Goal: Check status: Check status

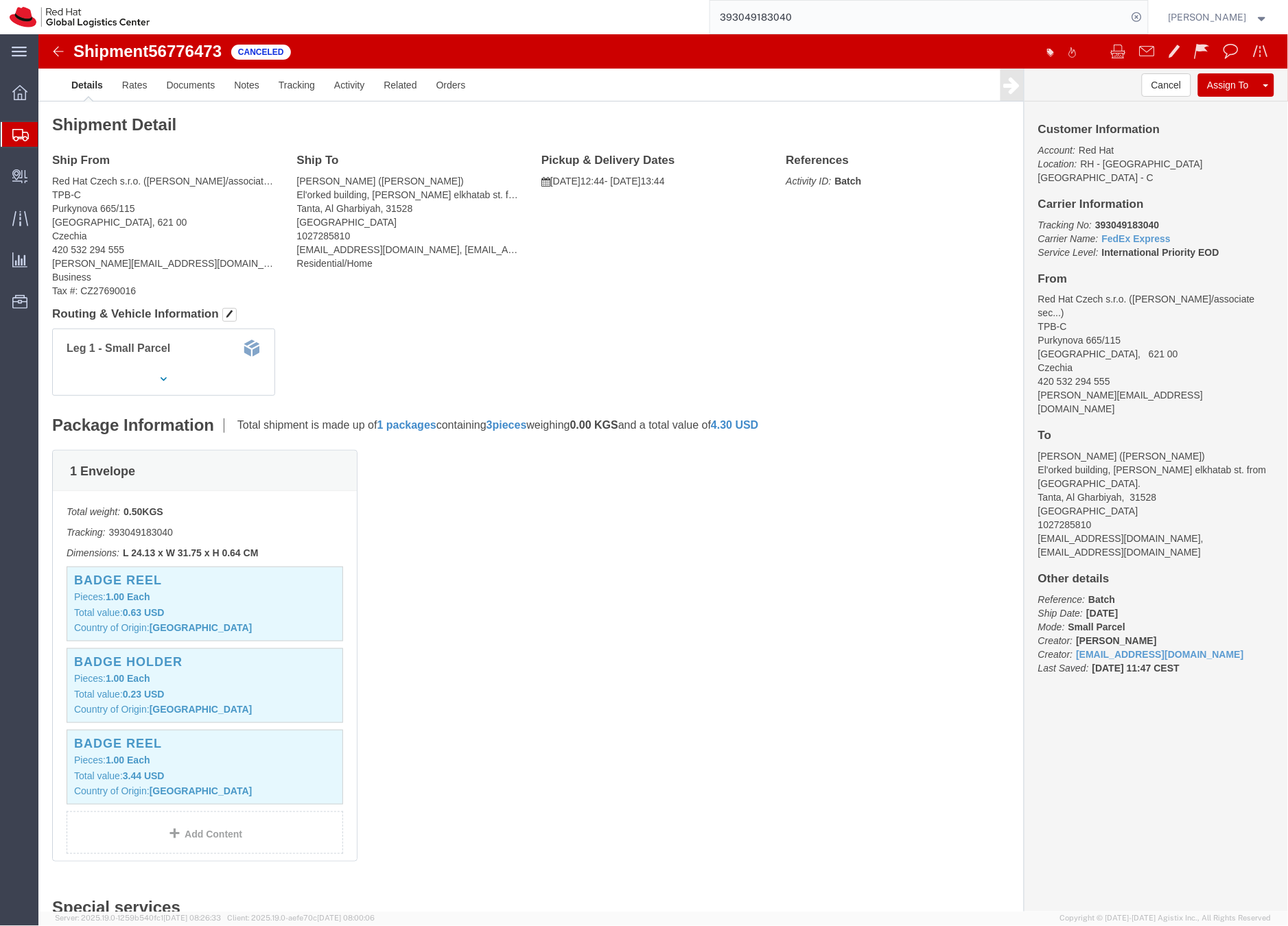
click at [3, 135] on div at bounding box center [20, 135] width 38 height 25
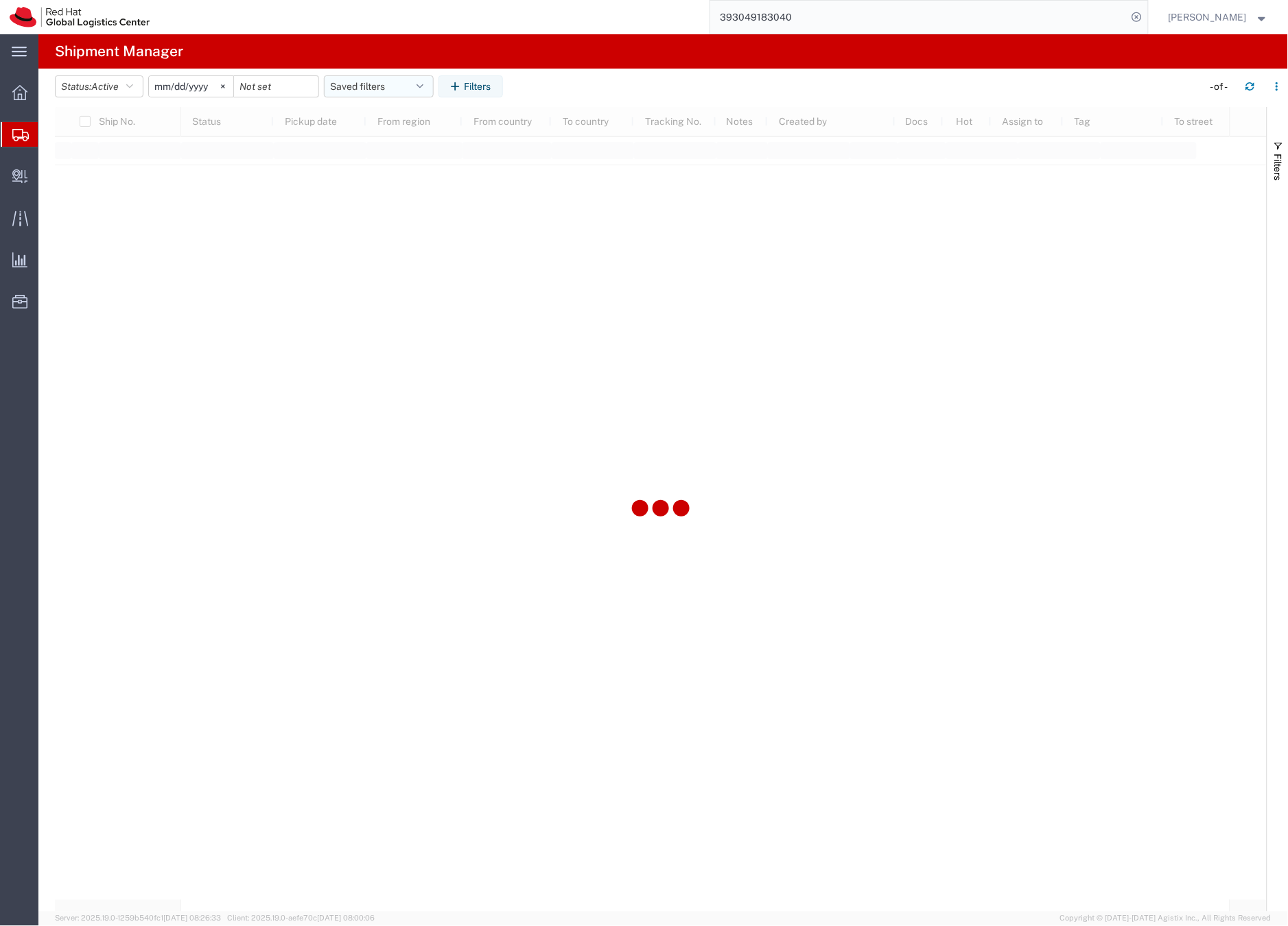
click at [357, 83] on button "Saved filters" at bounding box center [379, 87] width 110 height 22
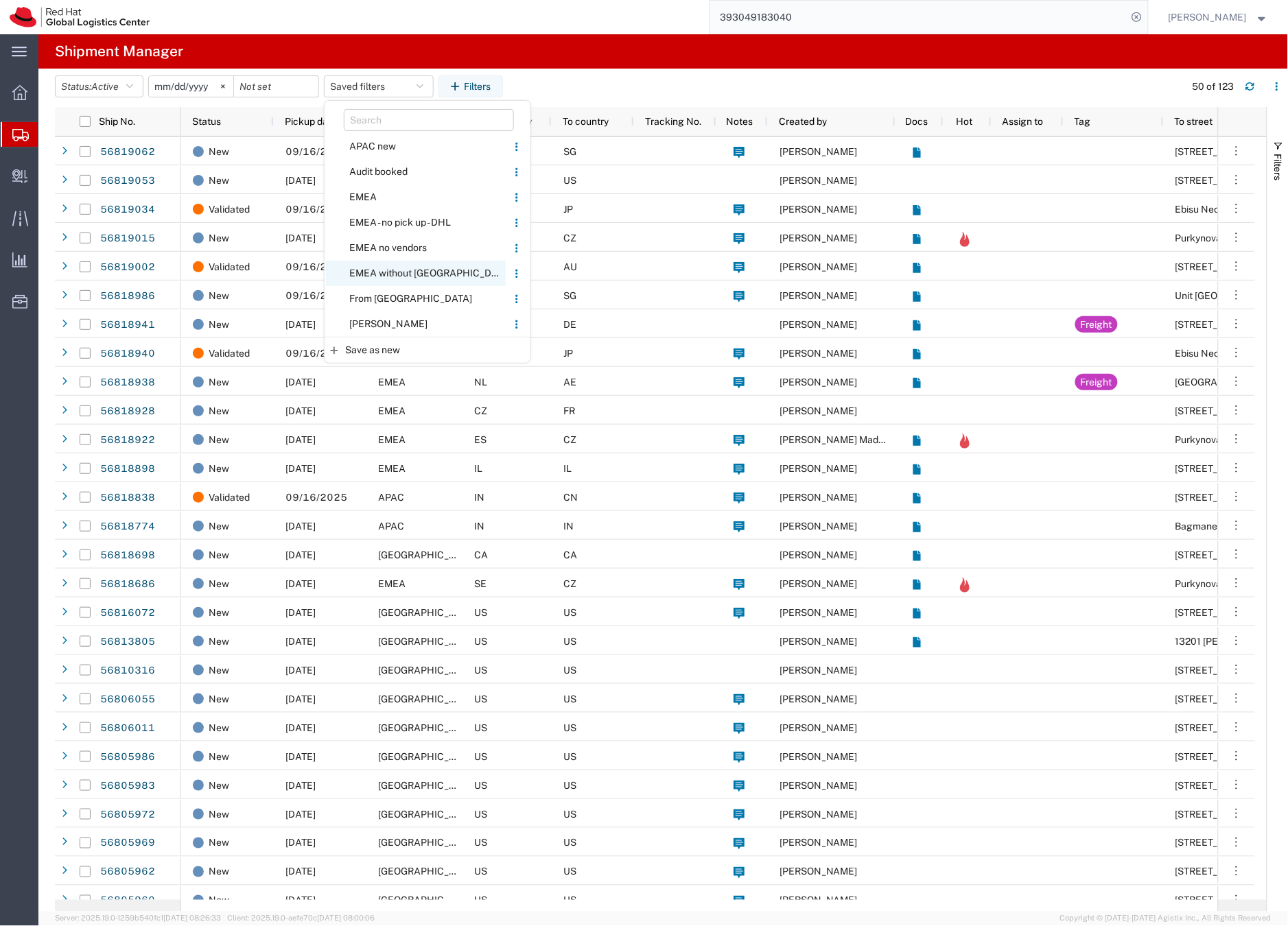
click at [391, 272] on span "EMEA without [GEOGRAPHIC_DATA]" at bounding box center [416, 273] width 180 height 25
type input "[DATE]"
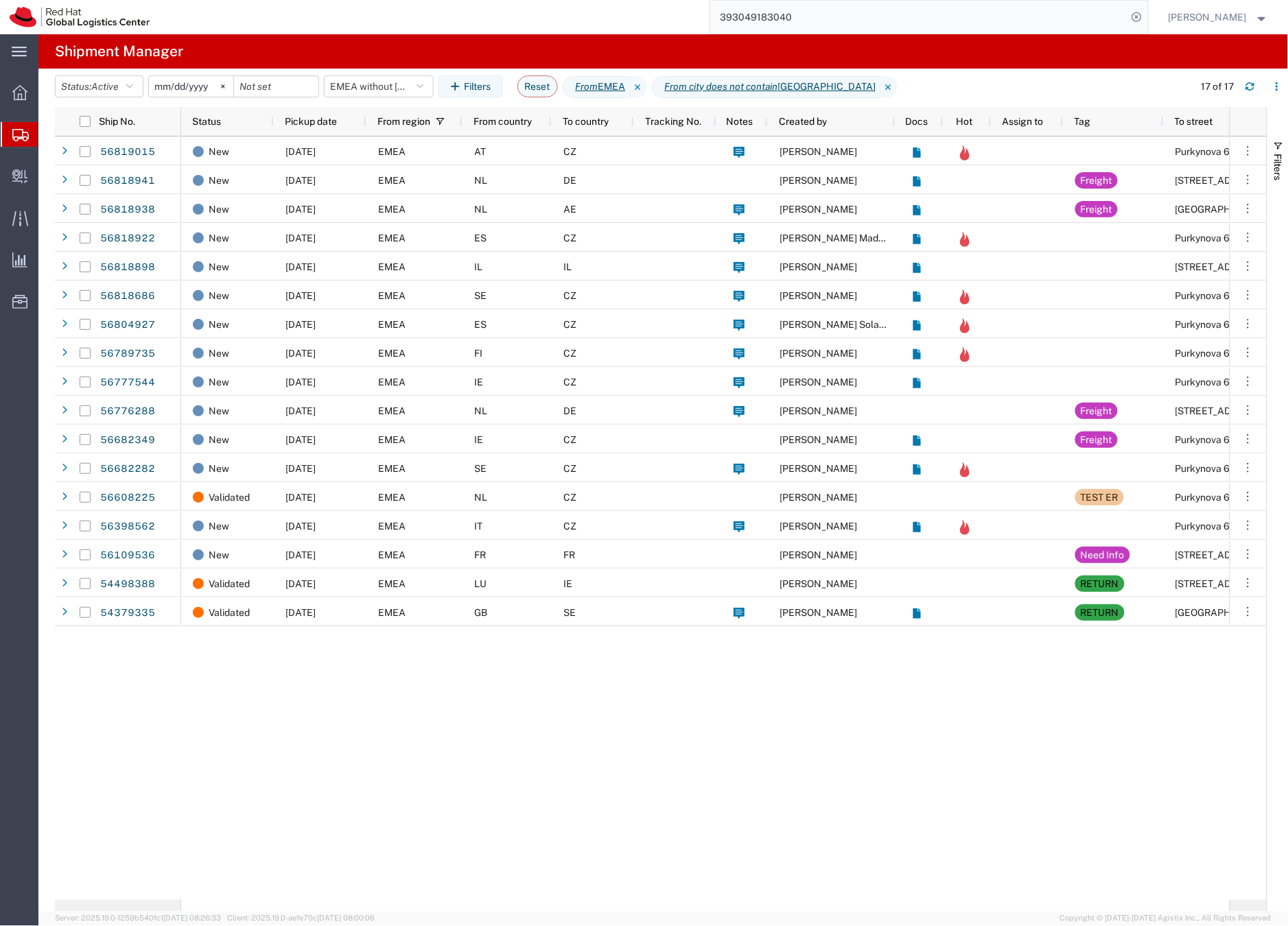
click at [776, 23] on input "393049183040" at bounding box center [919, 18] width 418 height 33
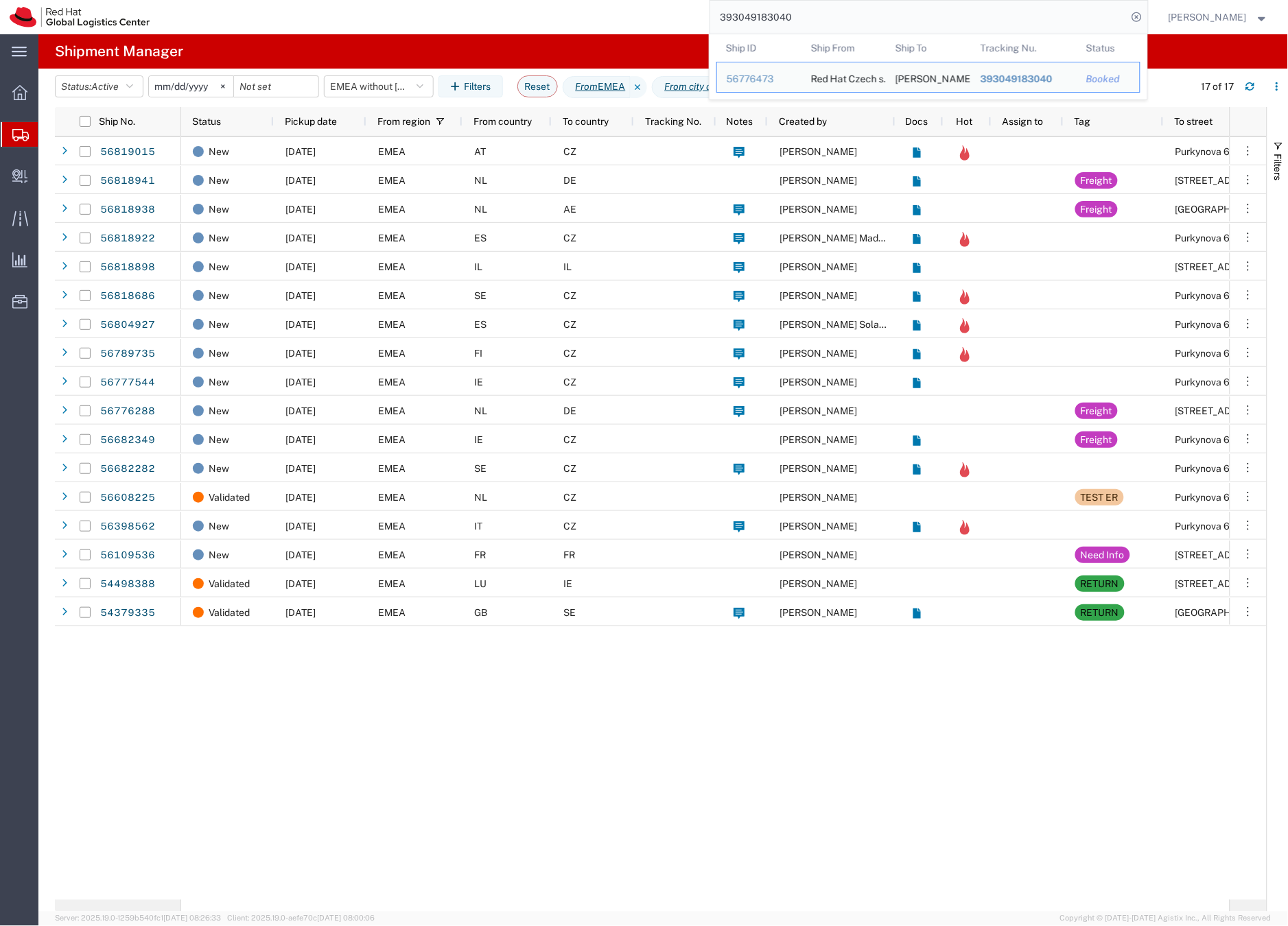
click at [776, 23] on input "393049183040" at bounding box center [919, 18] width 418 height 33
paste input "56818928"
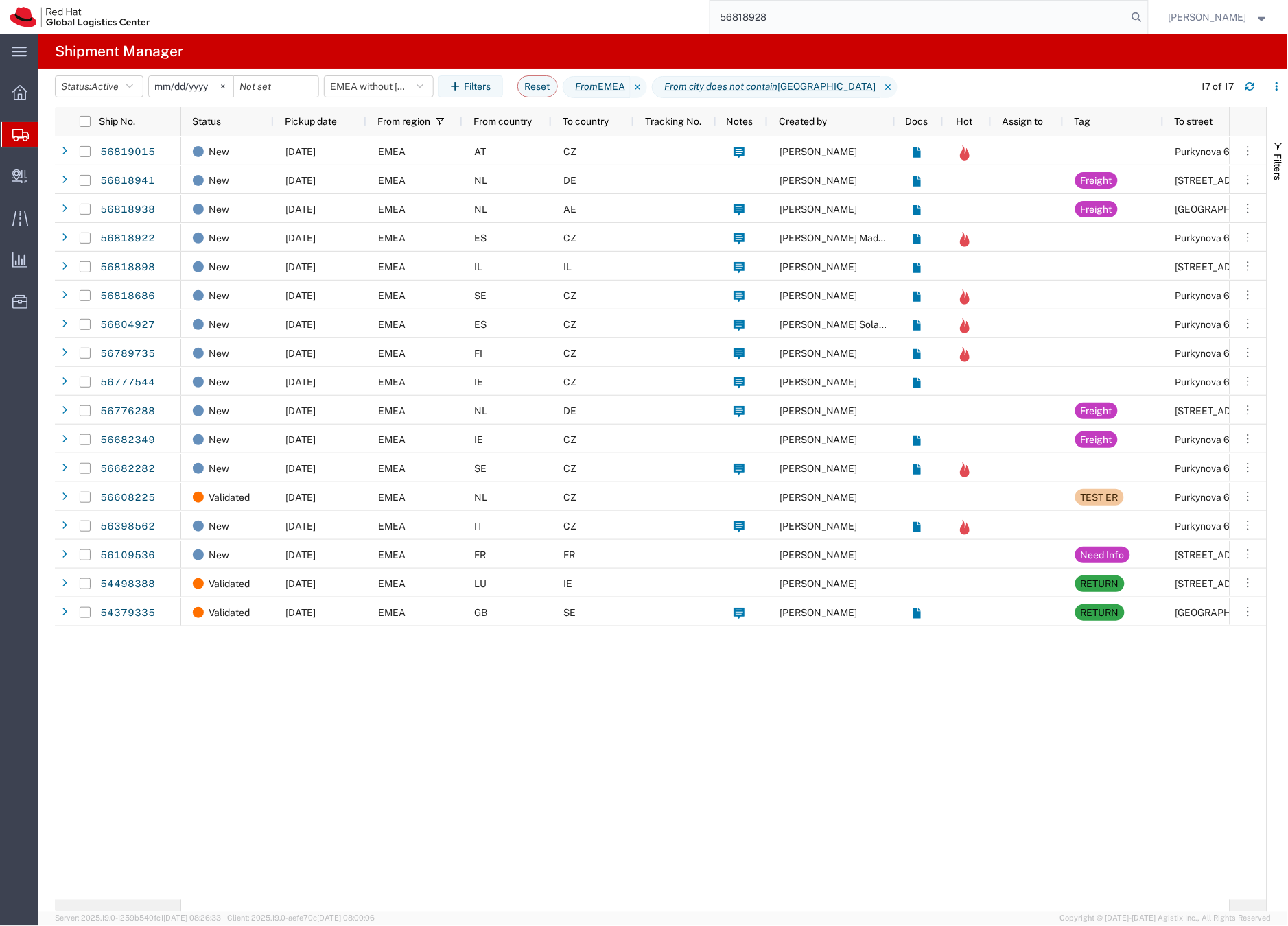
type input "56818928"
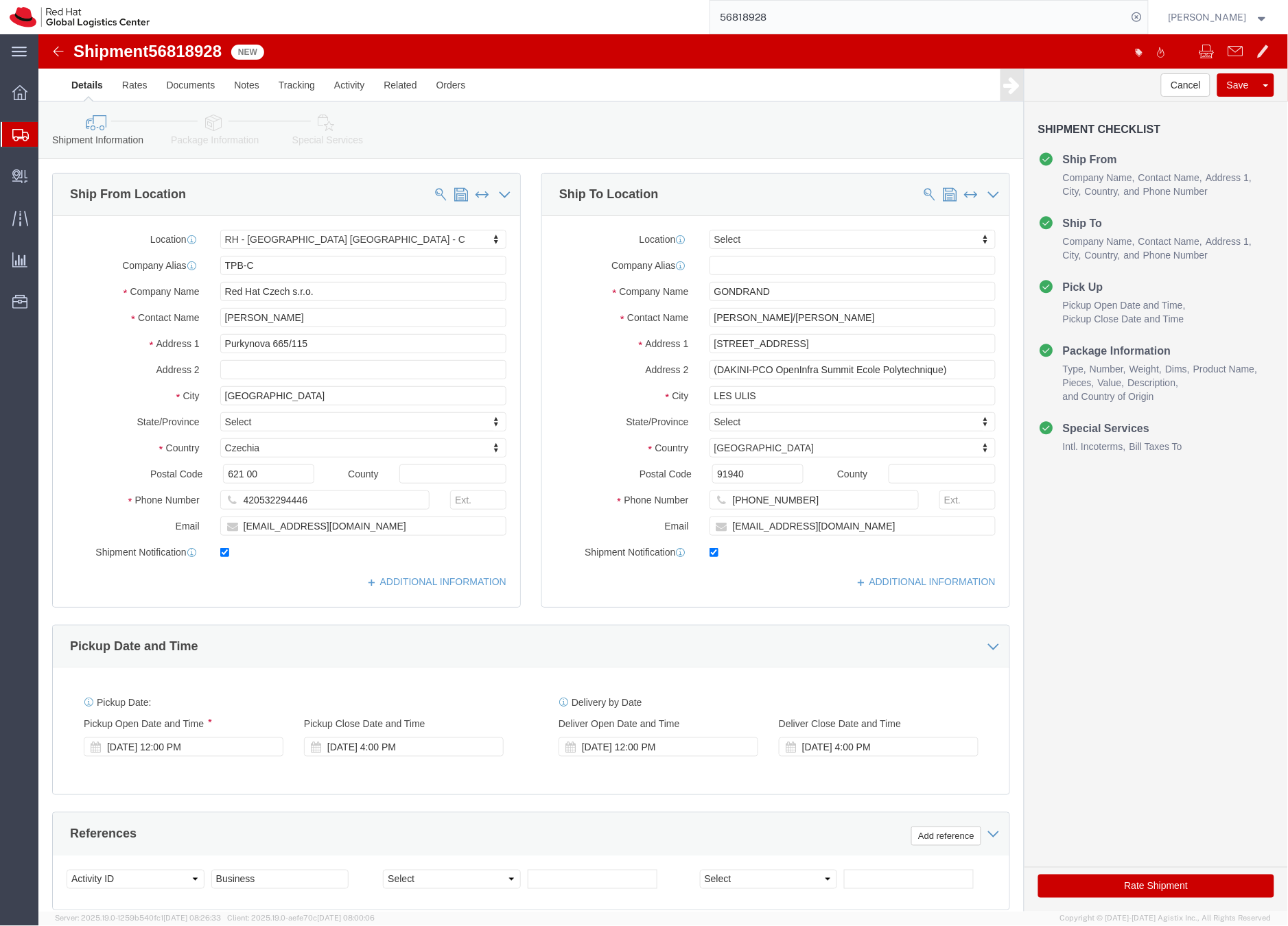
select select "38037"
select select
click icon
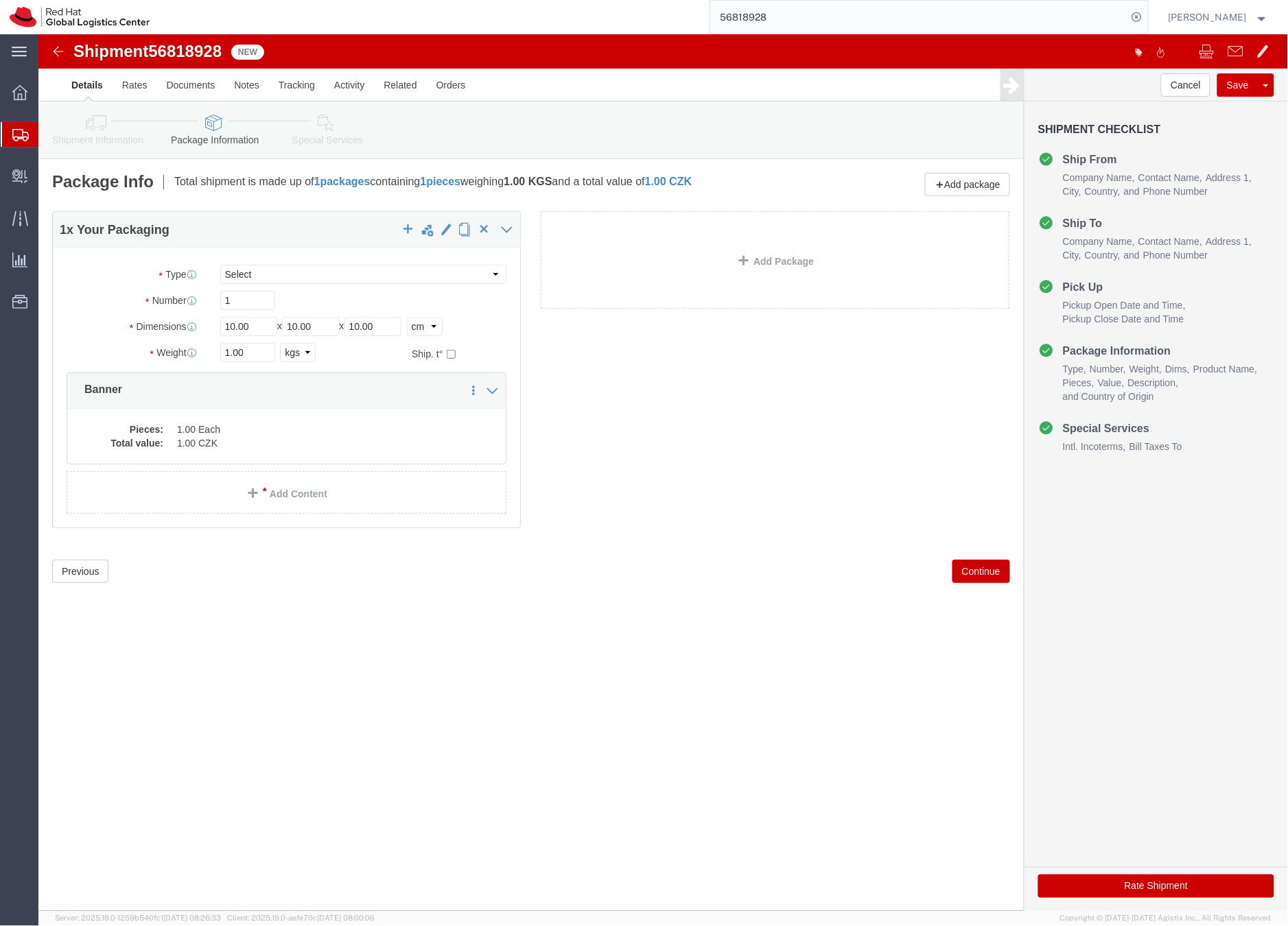
click link "Special Services"
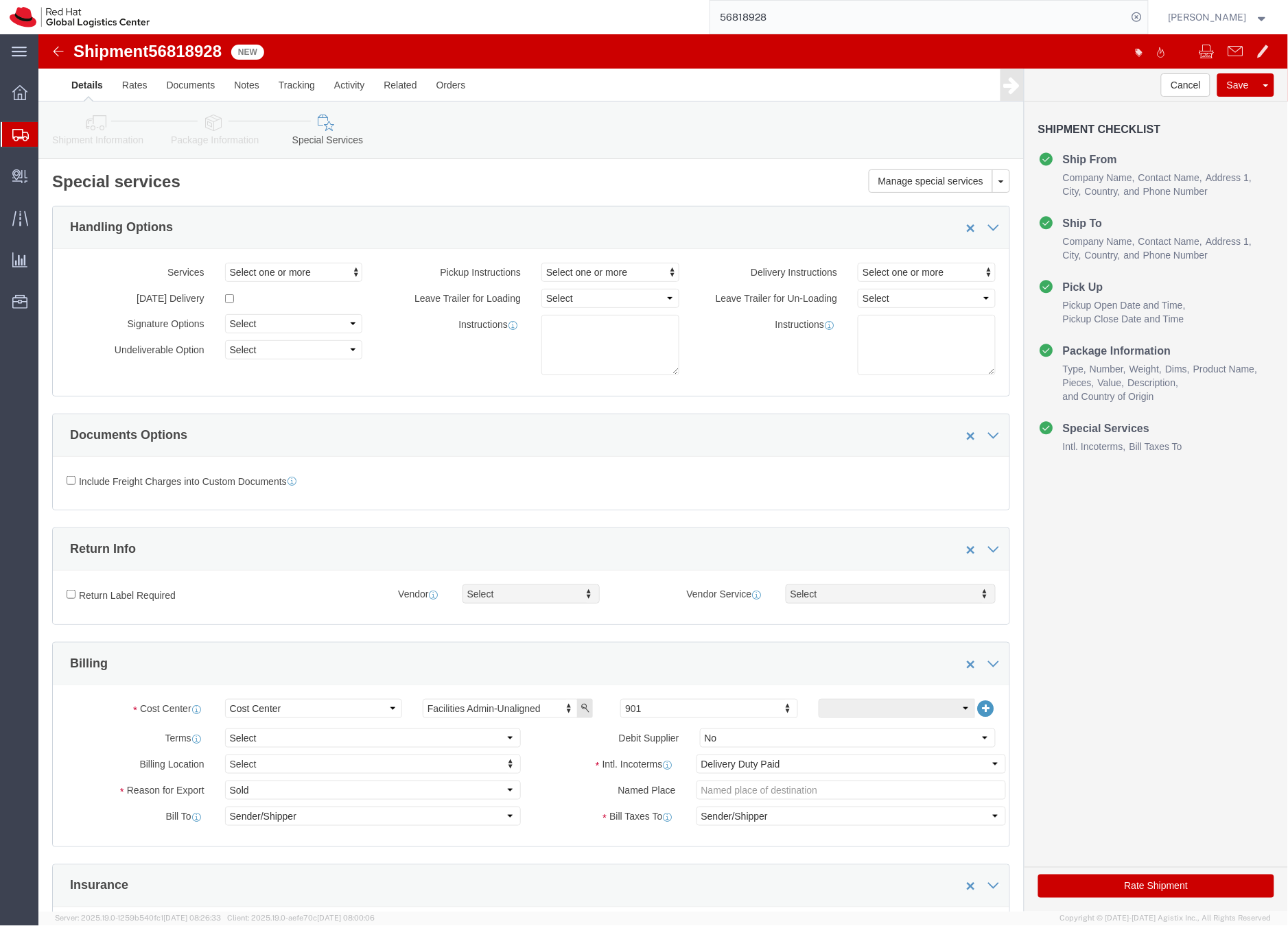
click link "Special Services"
